Goal: Task Accomplishment & Management: Use online tool/utility

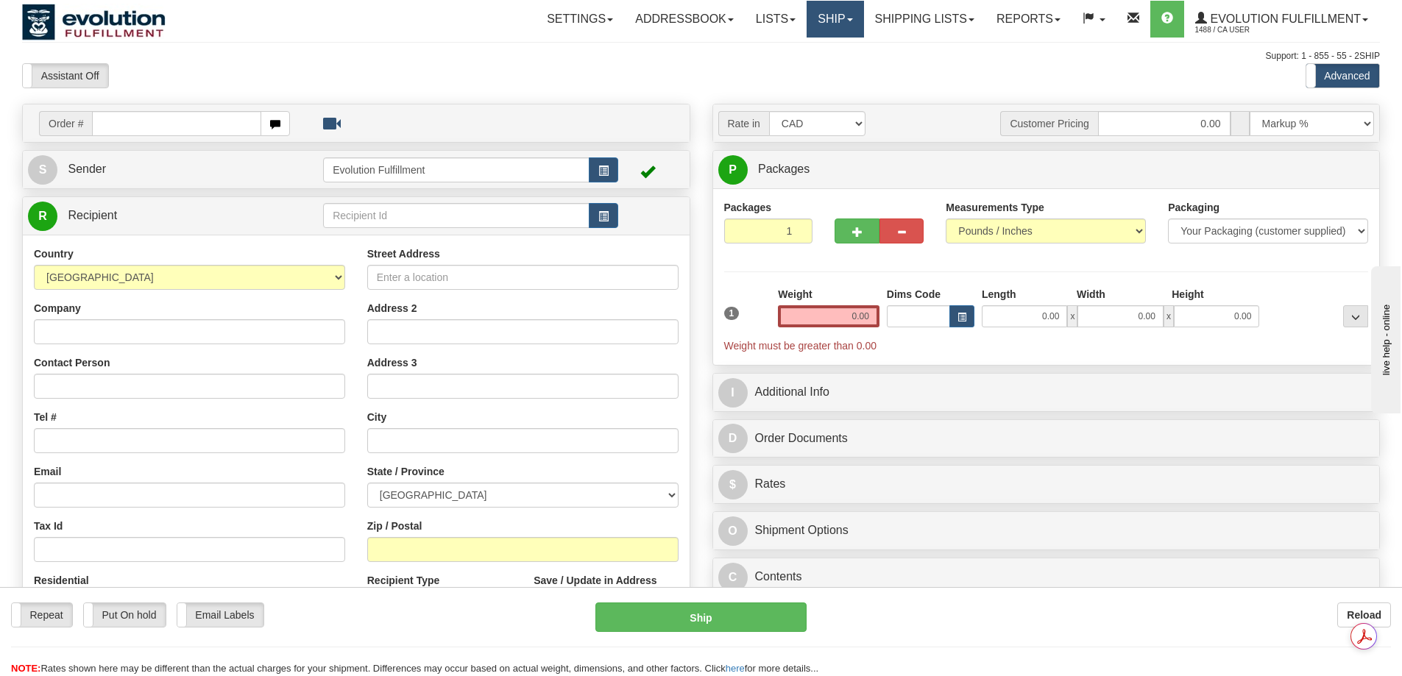
click at [815, 33] on link "Ship" at bounding box center [834, 19] width 57 height 37
click at [769, 74] on span "OnHold / Order Queue" at bounding box center [797, 71] width 104 height 12
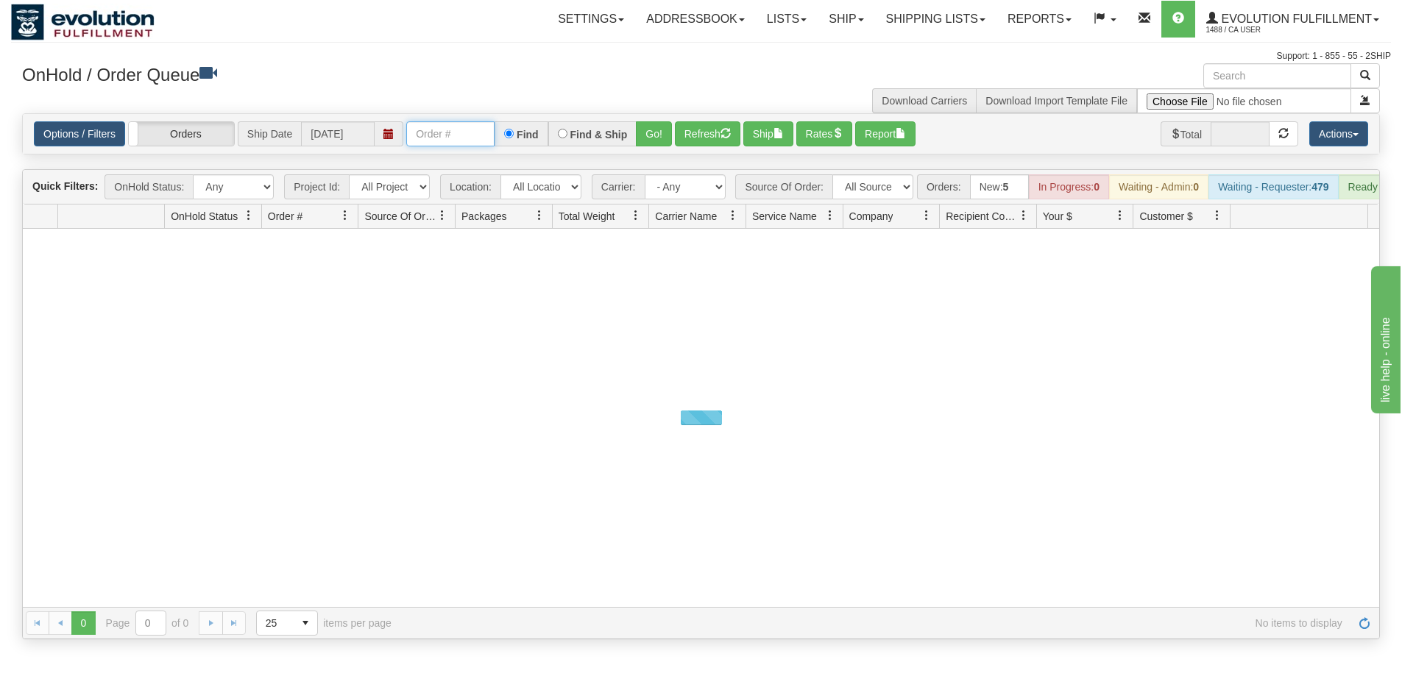
click at [475, 138] on input "text" at bounding box center [450, 133] width 88 height 25
paste input "17299687"
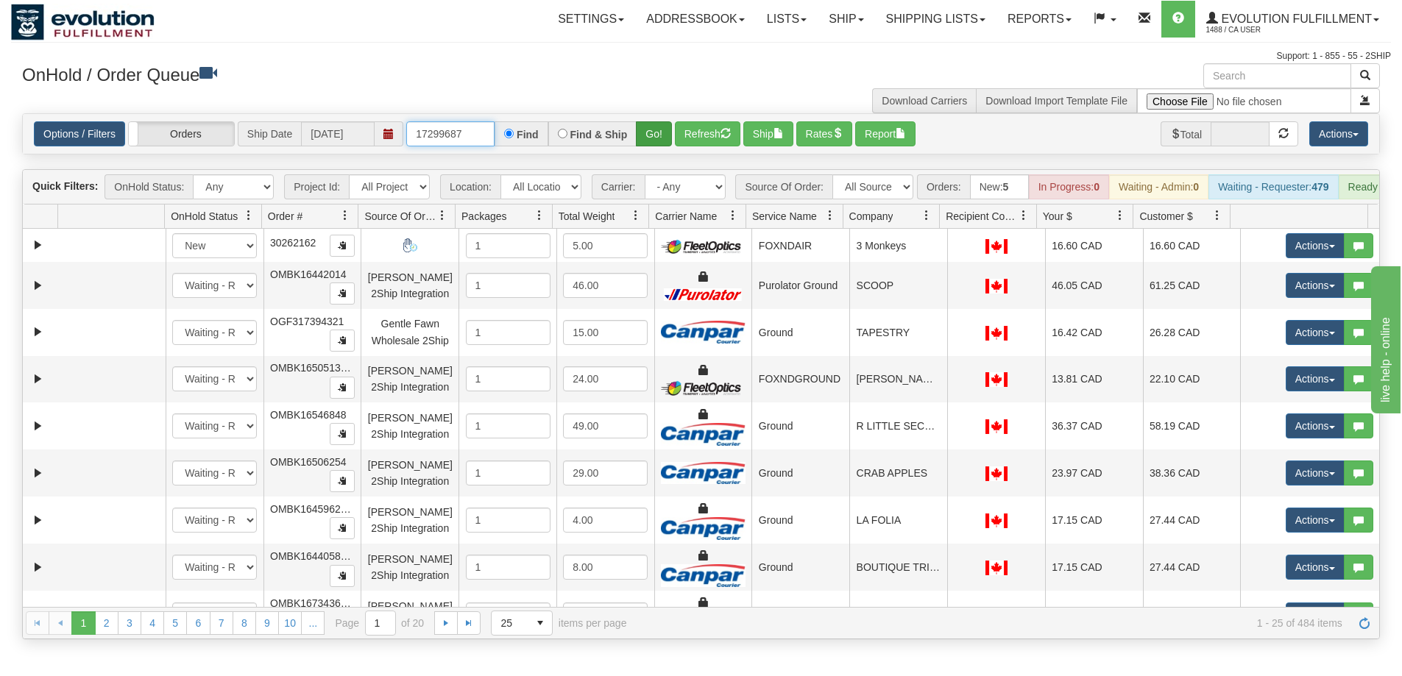
type input "17299687"
click at [646, 135] on button "Go!" at bounding box center [654, 133] width 36 height 25
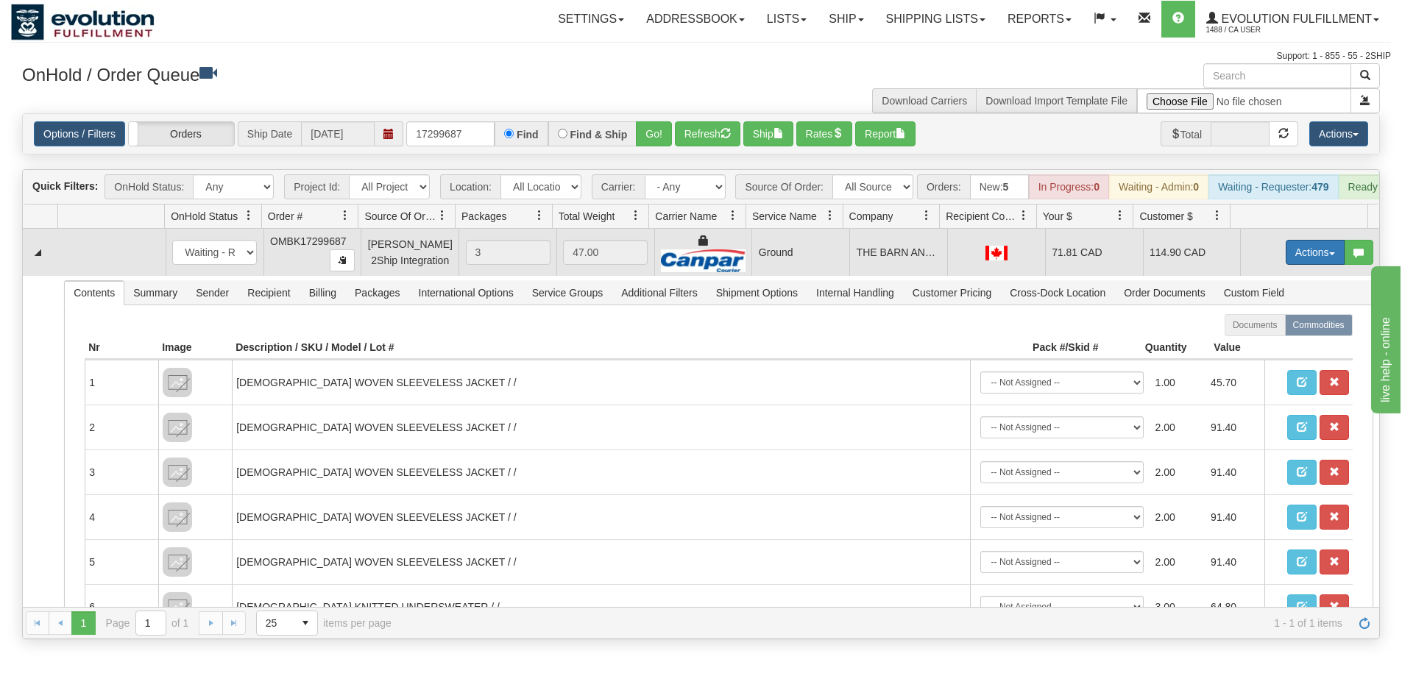
click at [1285, 265] on button "Actions" at bounding box center [1314, 252] width 59 height 25
click at [1271, 324] on span "Rate All Services" at bounding box center [1284, 319] width 88 height 12
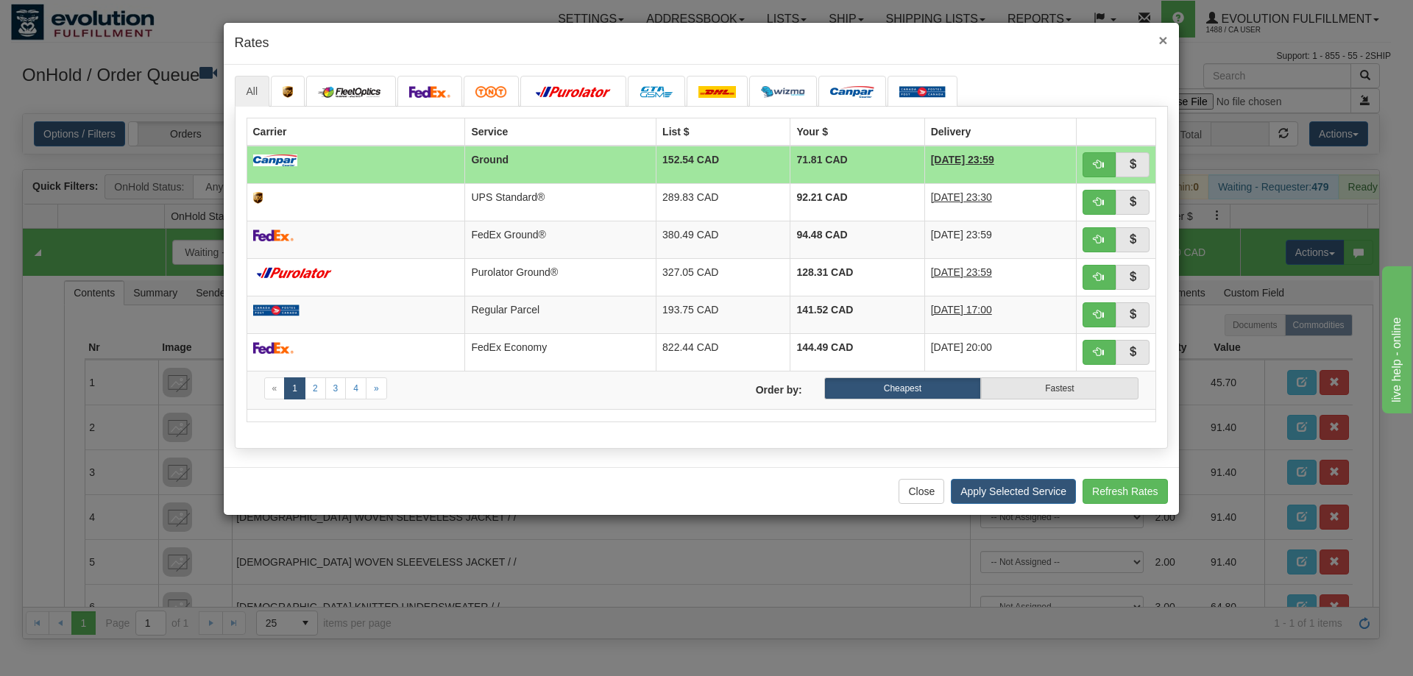
click at [1162, 43] on span "×" at bounding box center [1162, 40] width 9 height 17
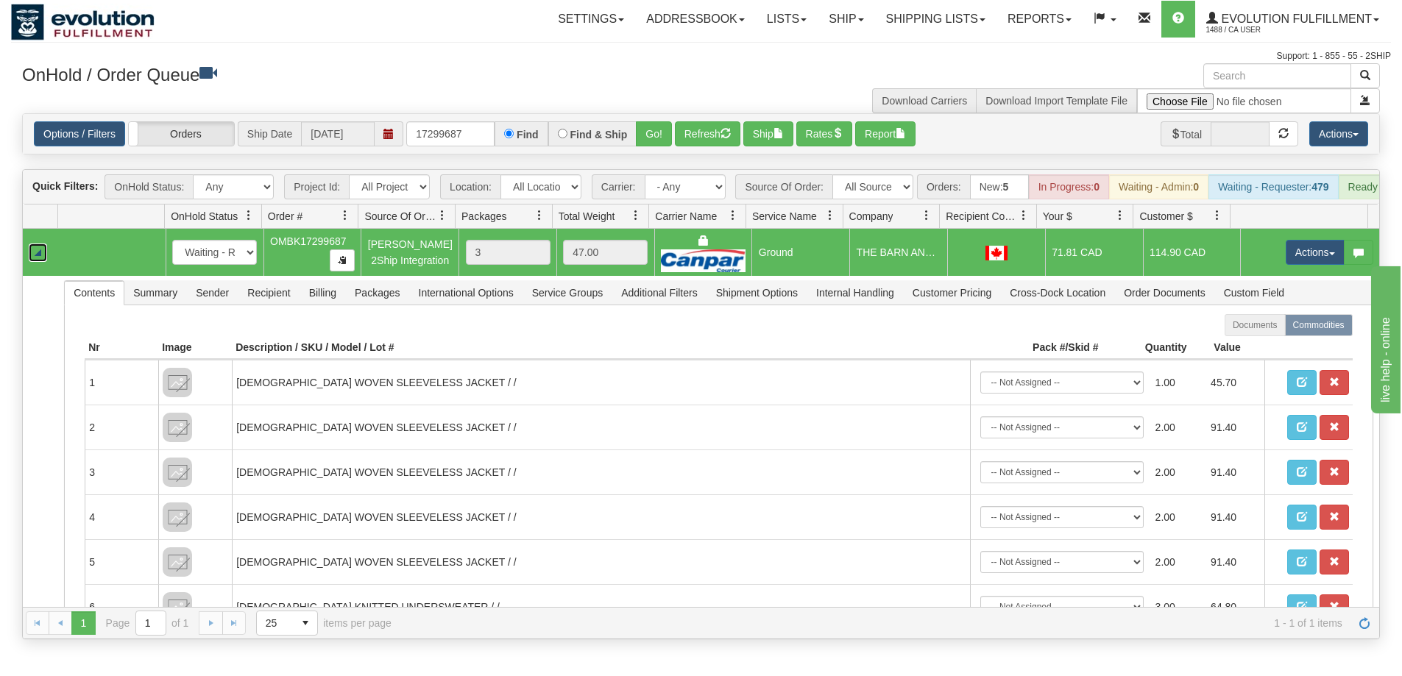
click at [42, 256] on link "Collapse" at bounding box center [38, 253] width 18 height 18
